Goal: Task Accomplishment & Management: Complete application form

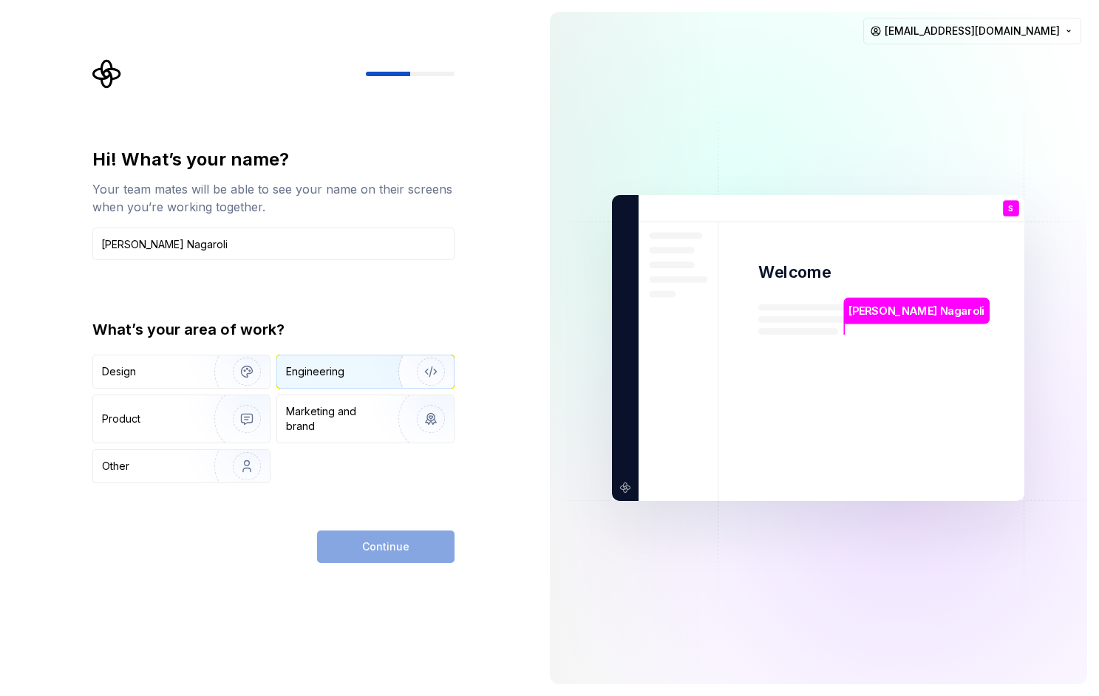
type input "Swapnil Nagaroli"
click at [350, 384] on div "Engineering" at bounding box center [365, 371] width 177 height 33
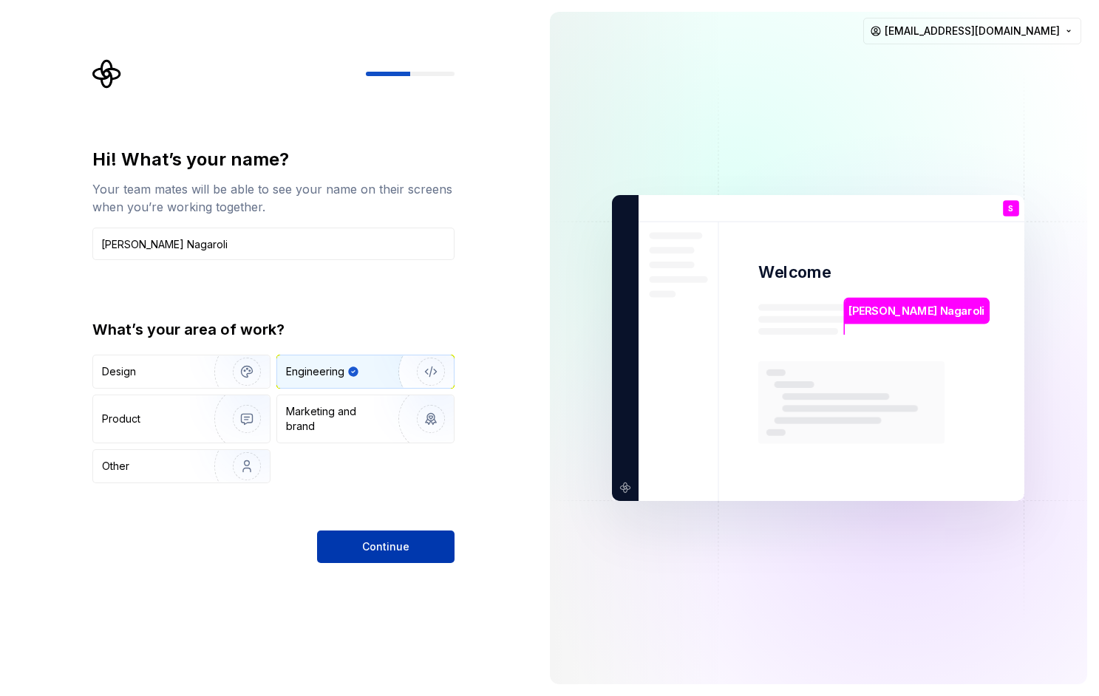
click at [372, 558] on button "Continue" at bounding box center [385, 547] width 137 height 33
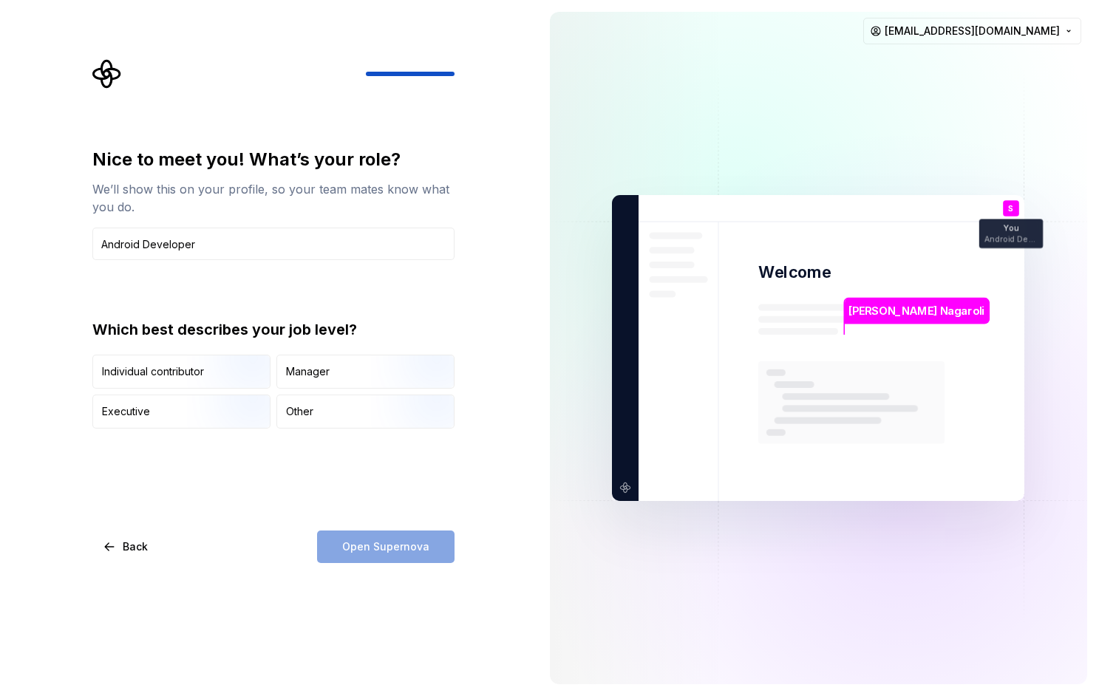
type input "Android Developer"
click at [367, 547] on div "Open Supernova" at bounding box center [385, 547] width 137 height 33
click at [243, 371] on img "button" at bounding box center [234, 390] width 95 height 99
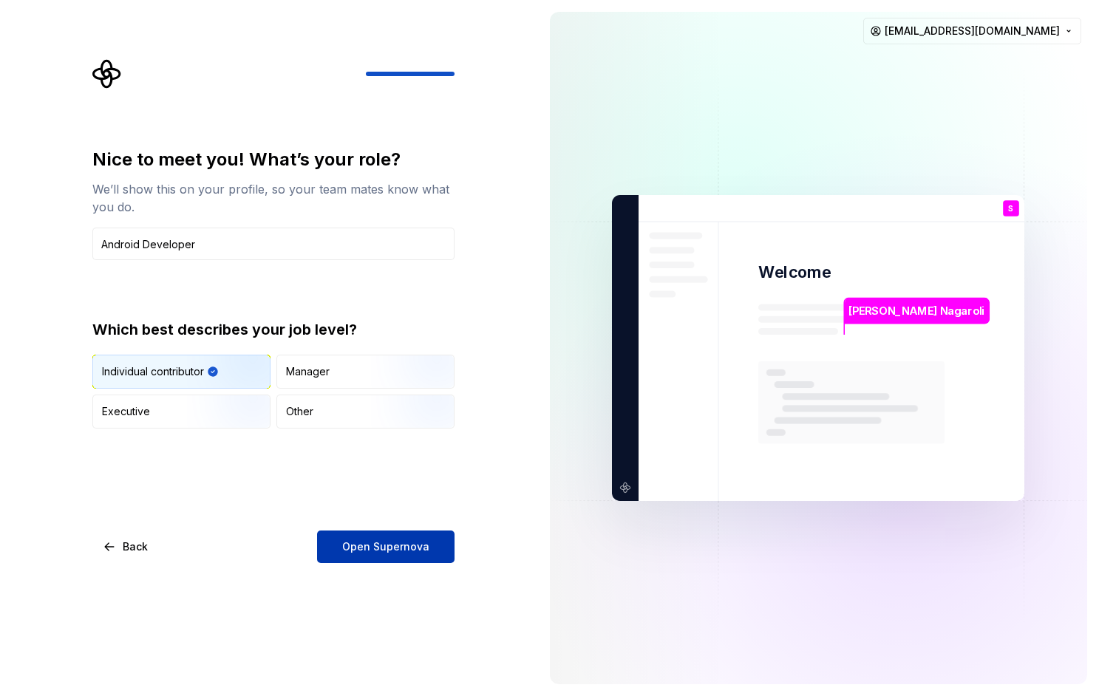
click at [394, 546] on span "Open Supernova" at bounding box center [385, 546] width 87 height 15
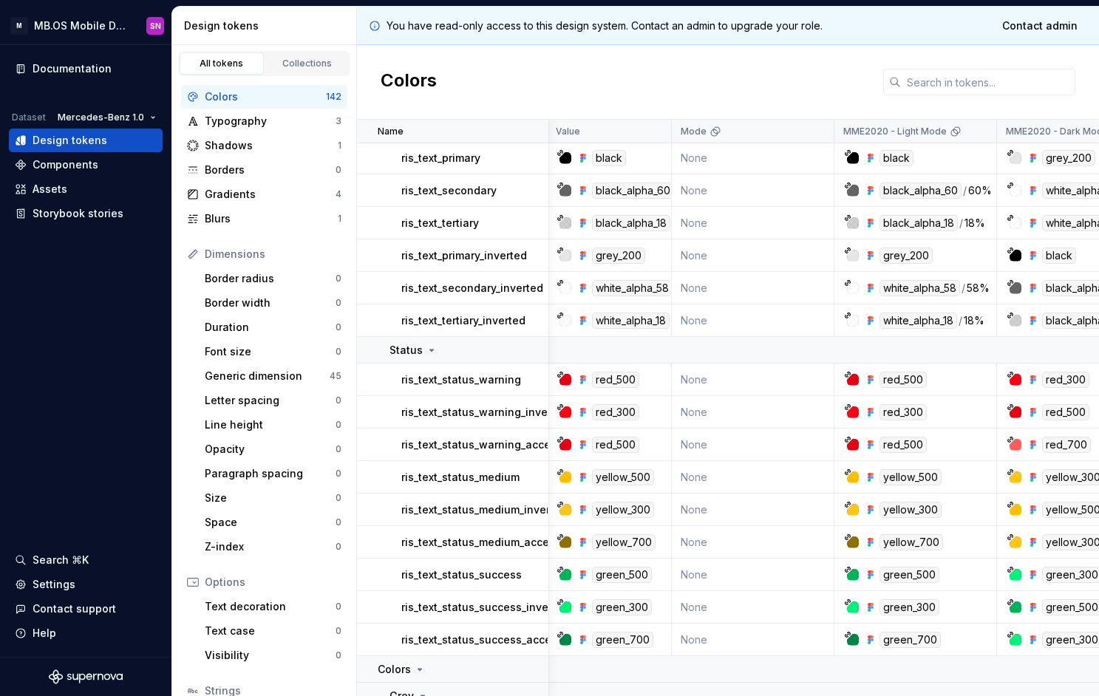
scroll to position [474, 5]
